Goal: Navigation & Orientation: Understand site structure

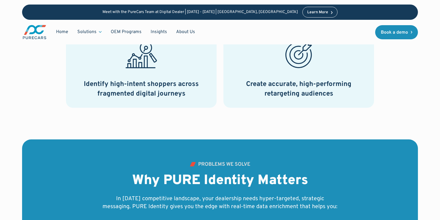
scroll to position [563, 0]
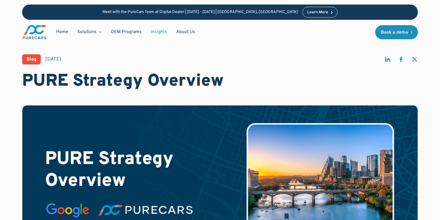
click at [165, 31] on link "Insights" at bounding box center [158, 32] width 25 height 11
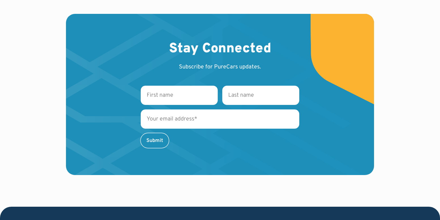
scroll to position [776, 0]
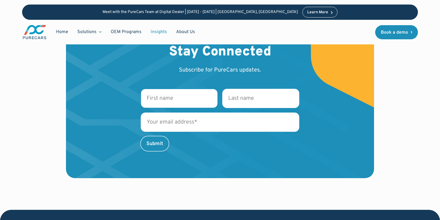
click at [197, 102] on input "First name *" at bounding box center [179, 98] width 77 height 19
click at [176, 99] on input "First name *" at bounding box center [179, 98] width 77 height 19
click at [306, 68] on img at bounding box center [220, 97] width 308 height 161
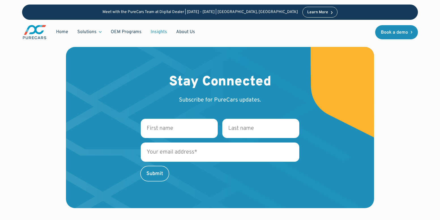
scroll to position [745, 0]
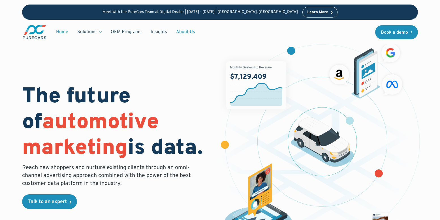
click at [179, 32] on link "About Us" at bounding box center [186, 32] width 28 height 11
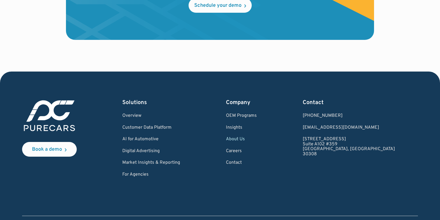
scroll to position [1667, 0]
